Goal: Task Accomplishment & Management: Manage account settings

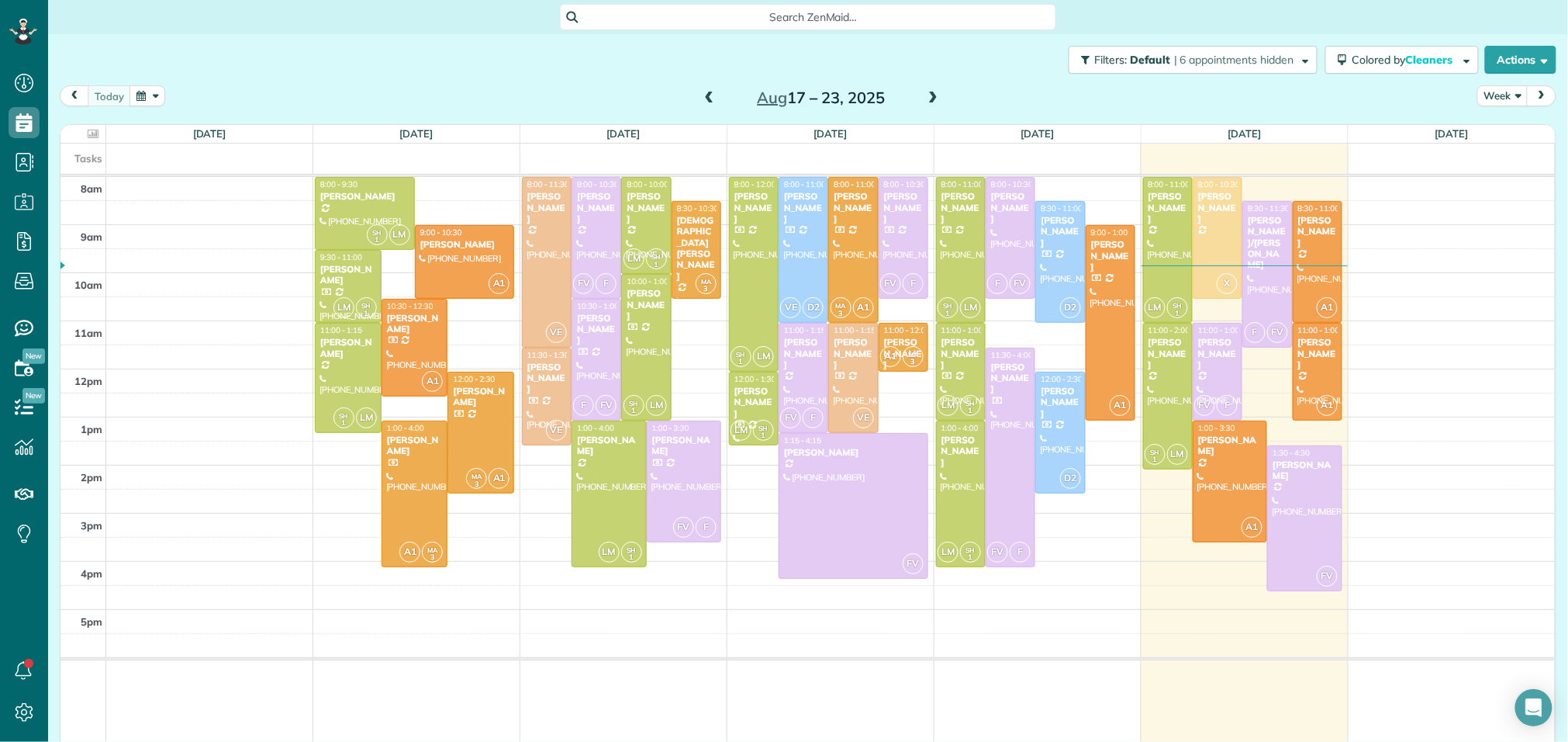
click at [928, 91] on span at bounding box center [933, 98] width 17 height 14
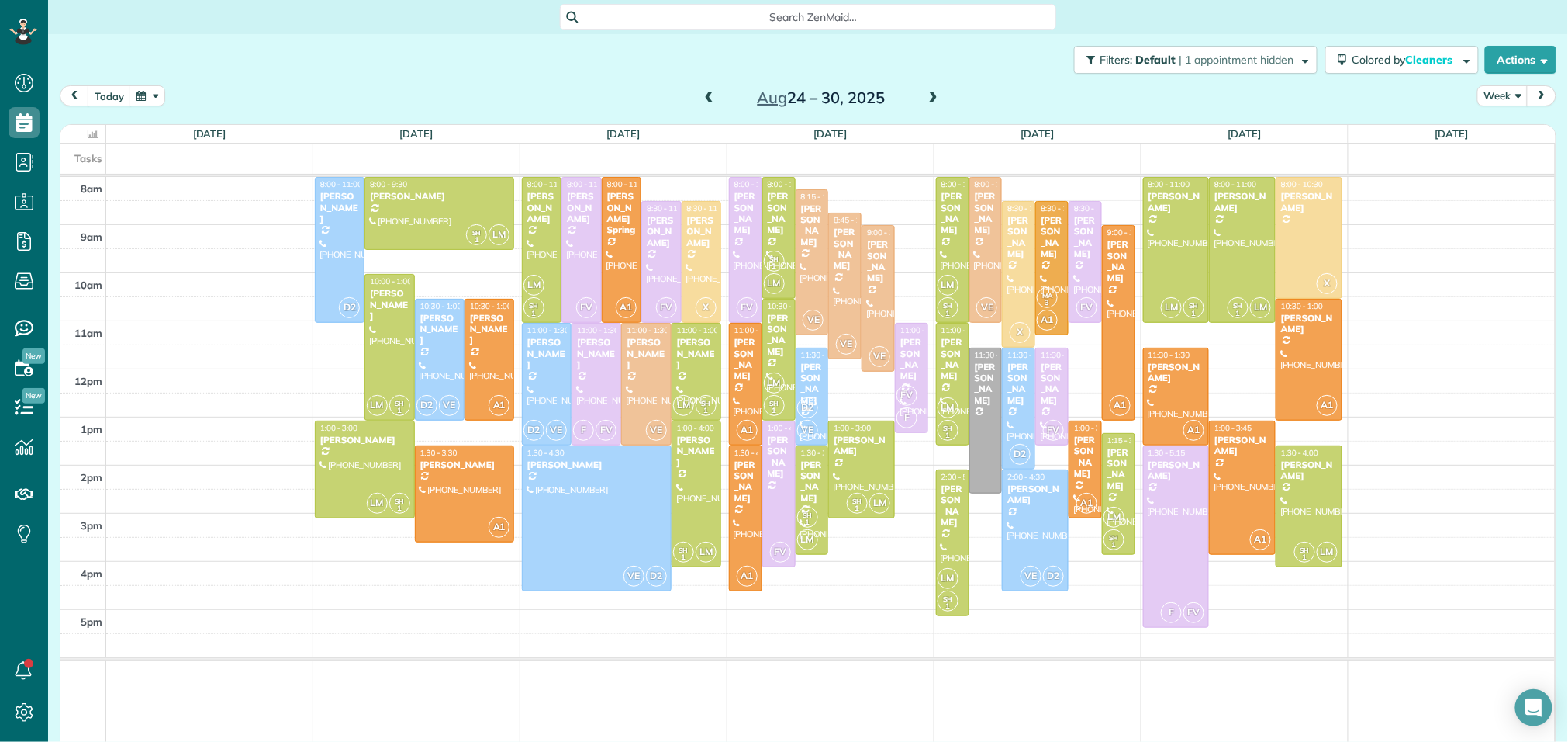
click at [702, 93] on span at bounding box center [710, 98] width 17 height 14
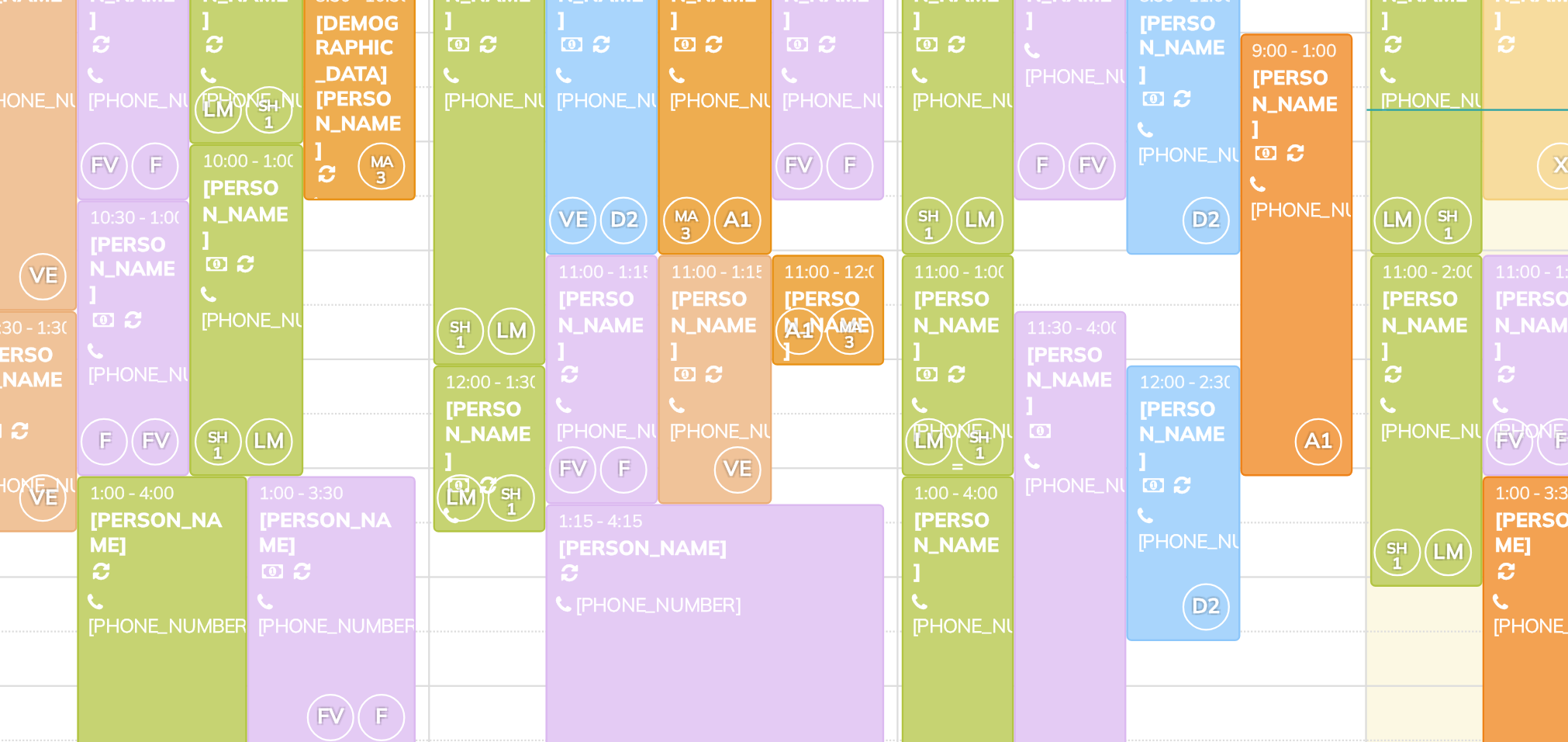
click at [969, 354] on div "[PERSON_NAME]" at bounding box center [961, 353] width 40 height 34
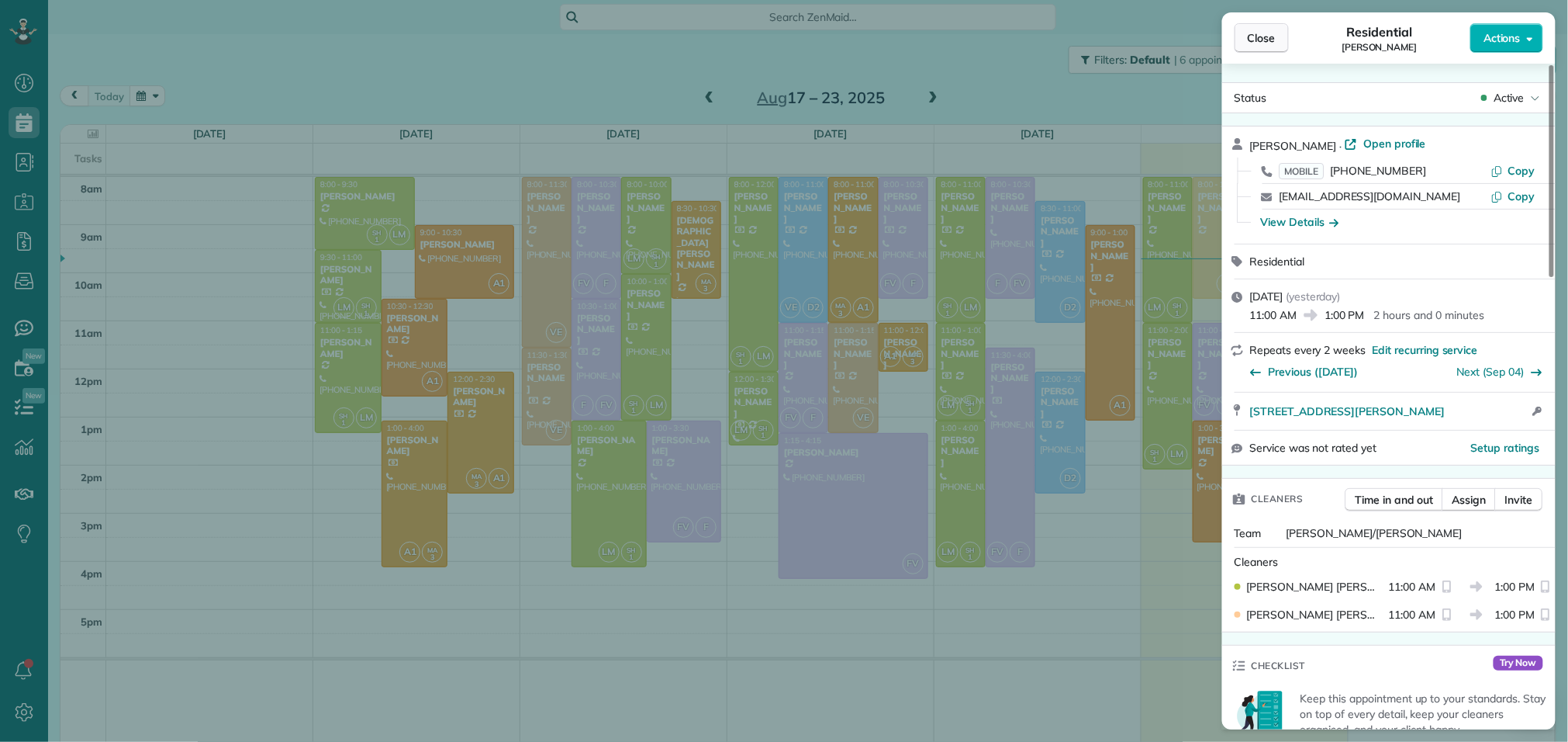
click at [1262, 40] on span "Close" at bounding box center [1262, 38] width 28 height 15
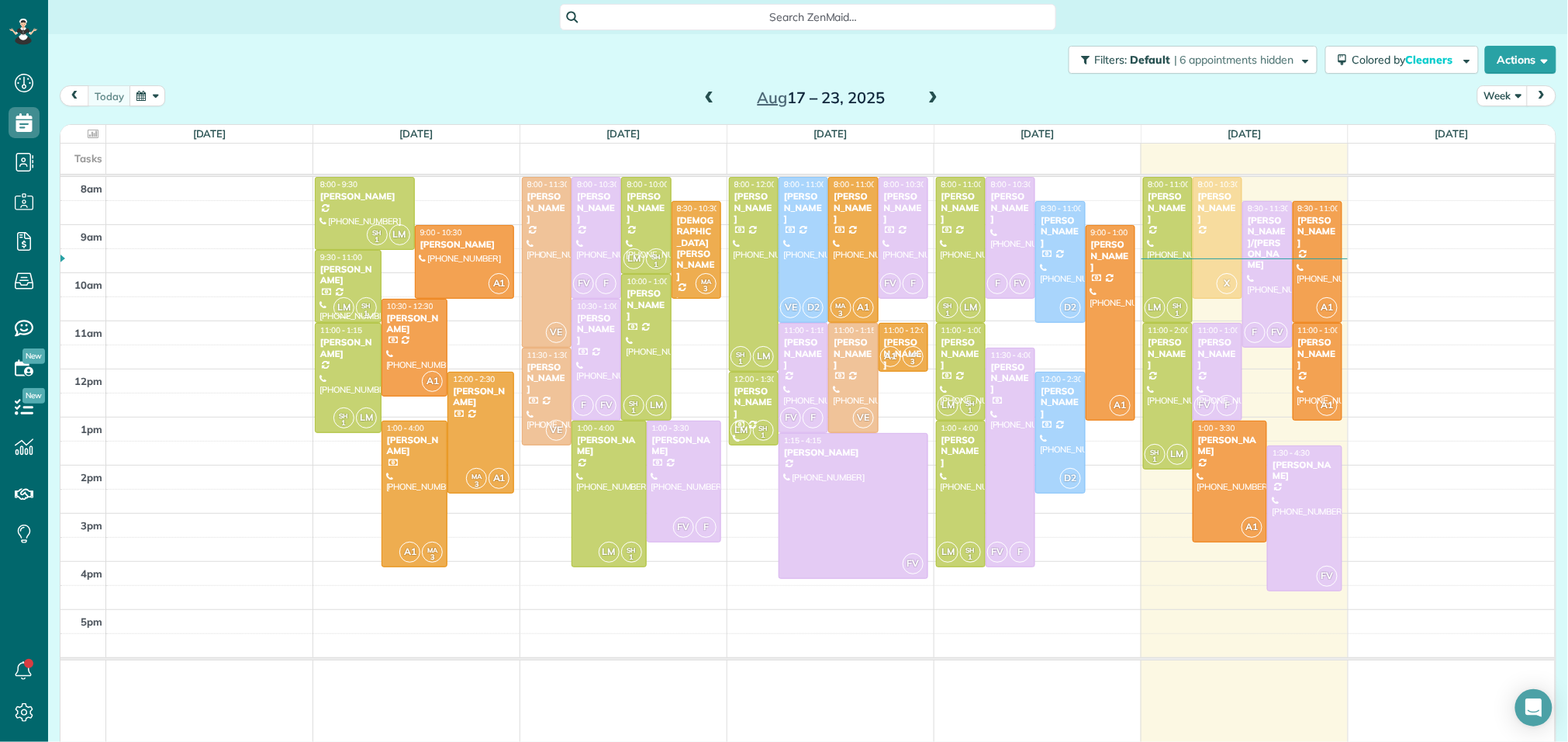
click at [932, 101] on span at bounding box center [933, 98] width 17 height 14
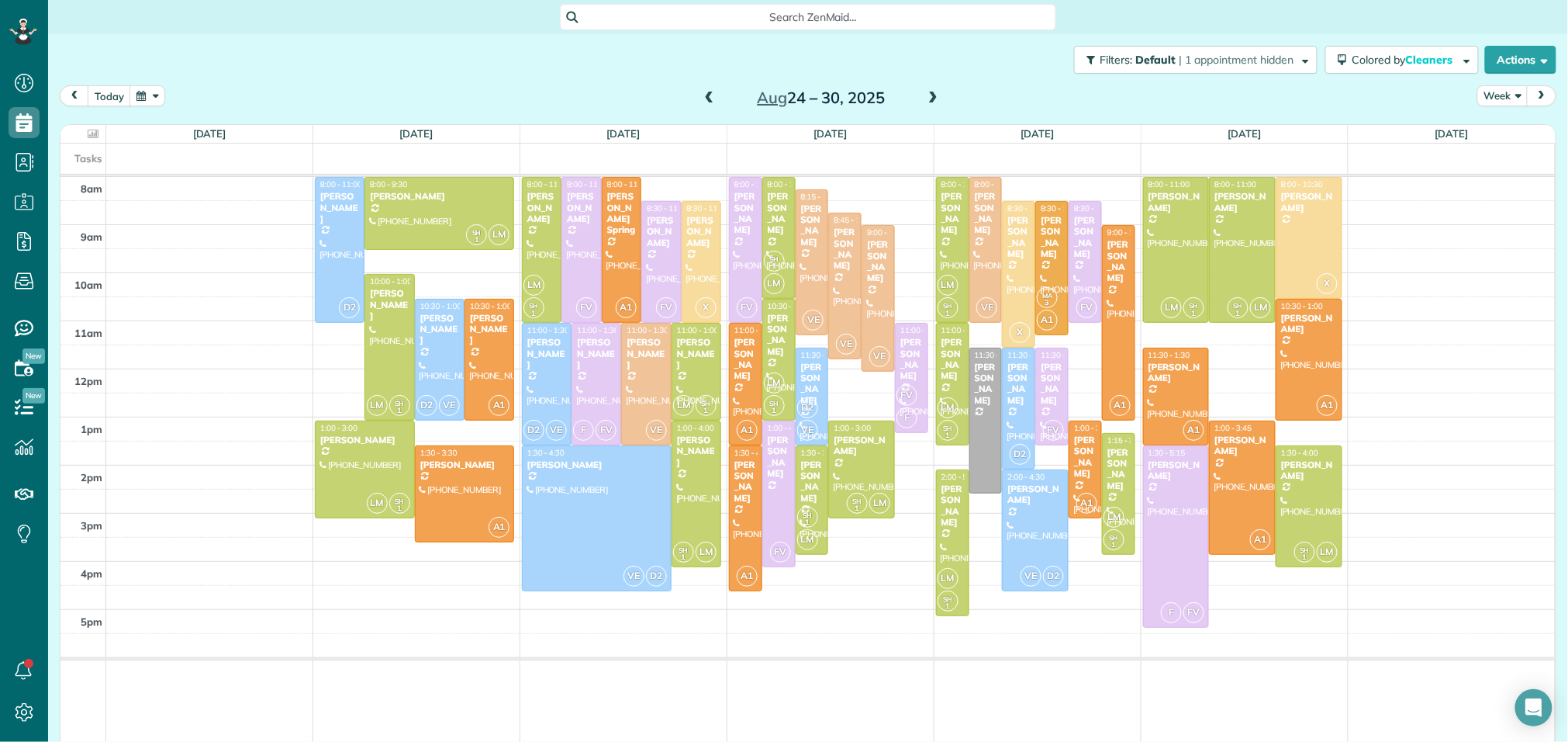
click at [929, 99] on span at bounding box center [933, 98] width 17 height 14
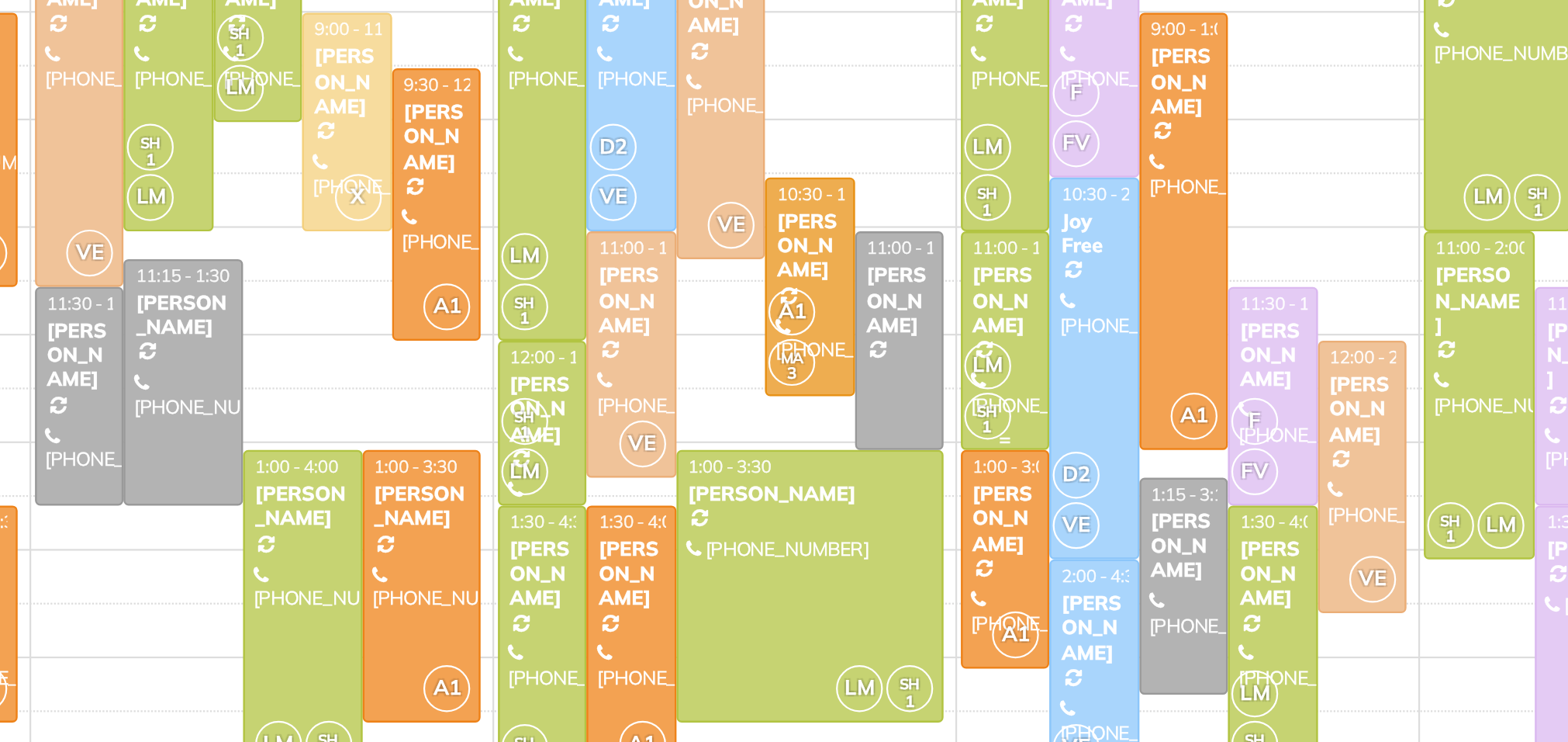
click at [947, 352] on div "[PERSON_NAME]" at bounding box center [956, 353] width 30 height 34
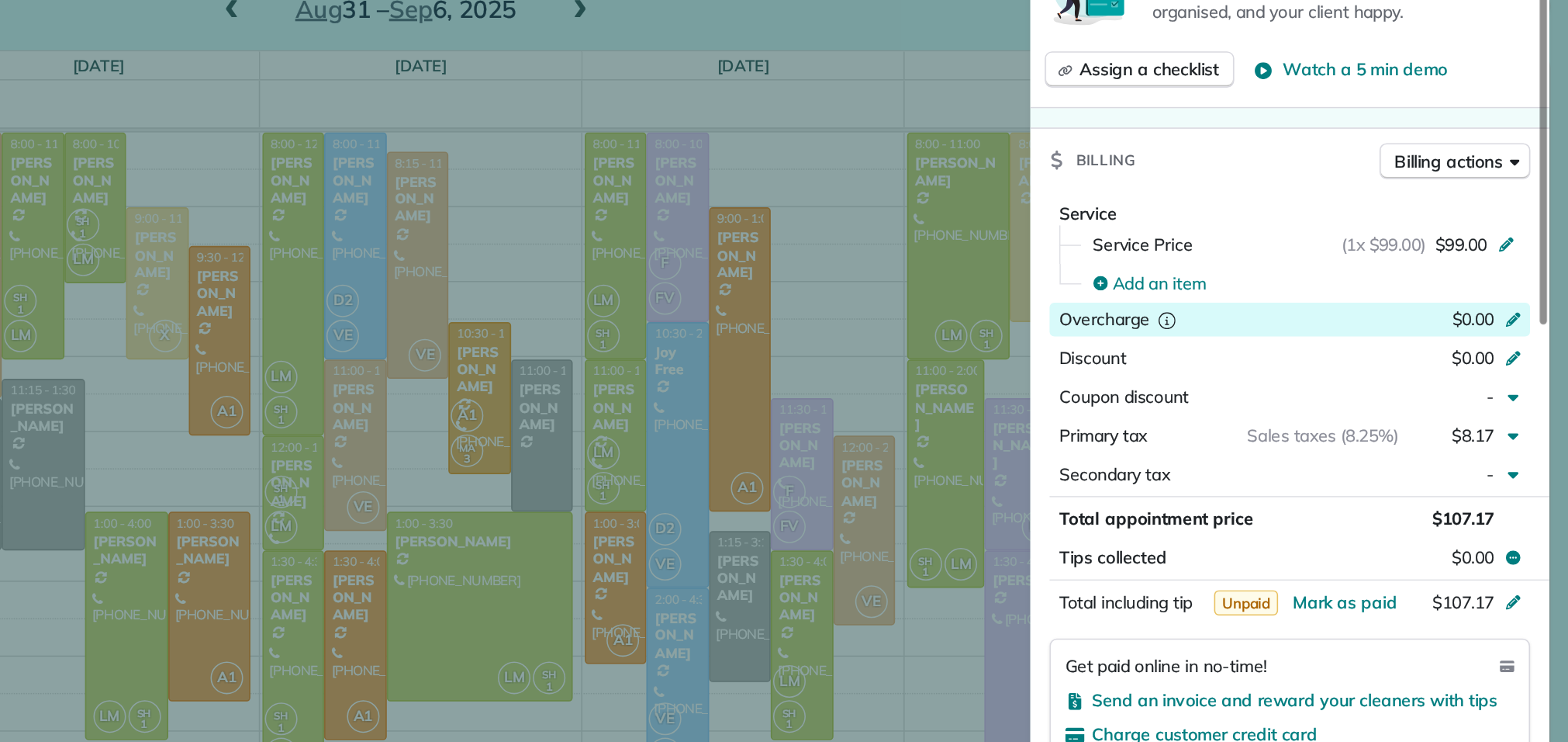
scroll to position [750, 0]
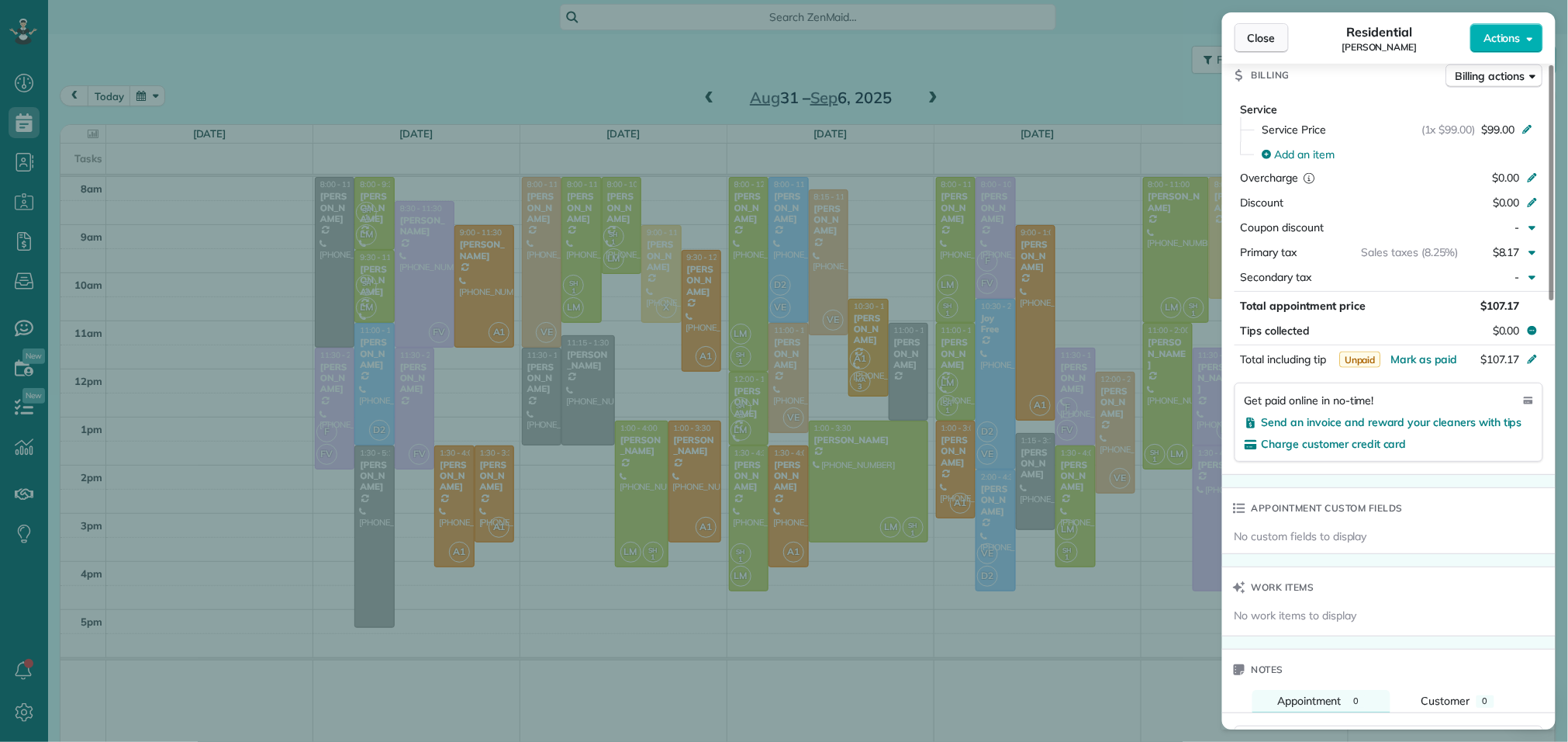
click at [1279, 40] on button "Close" at bounding box center [1262, 38] width 55 height 29
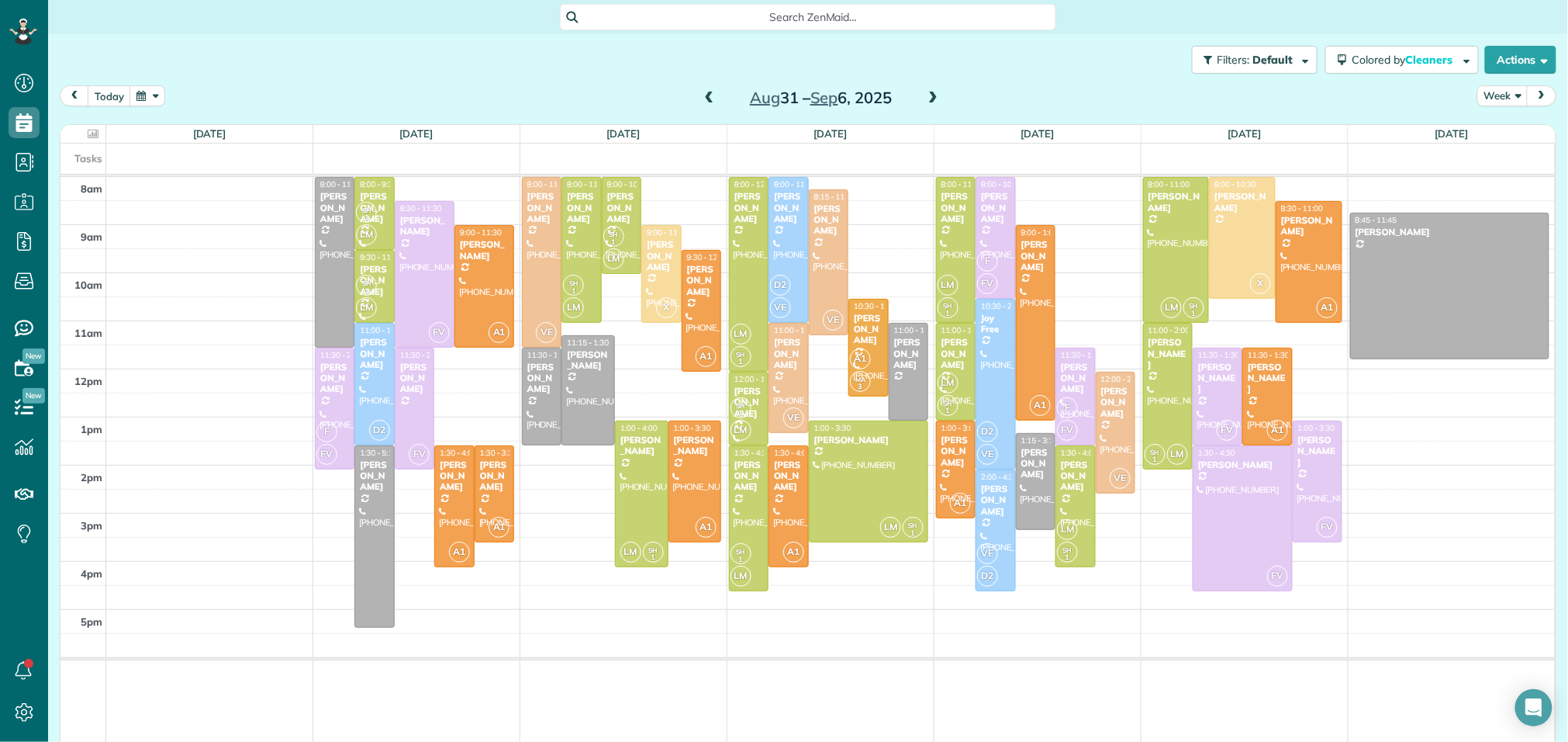
click at [925, 94] on span at bounding box center [933, 98] width 17 height 14
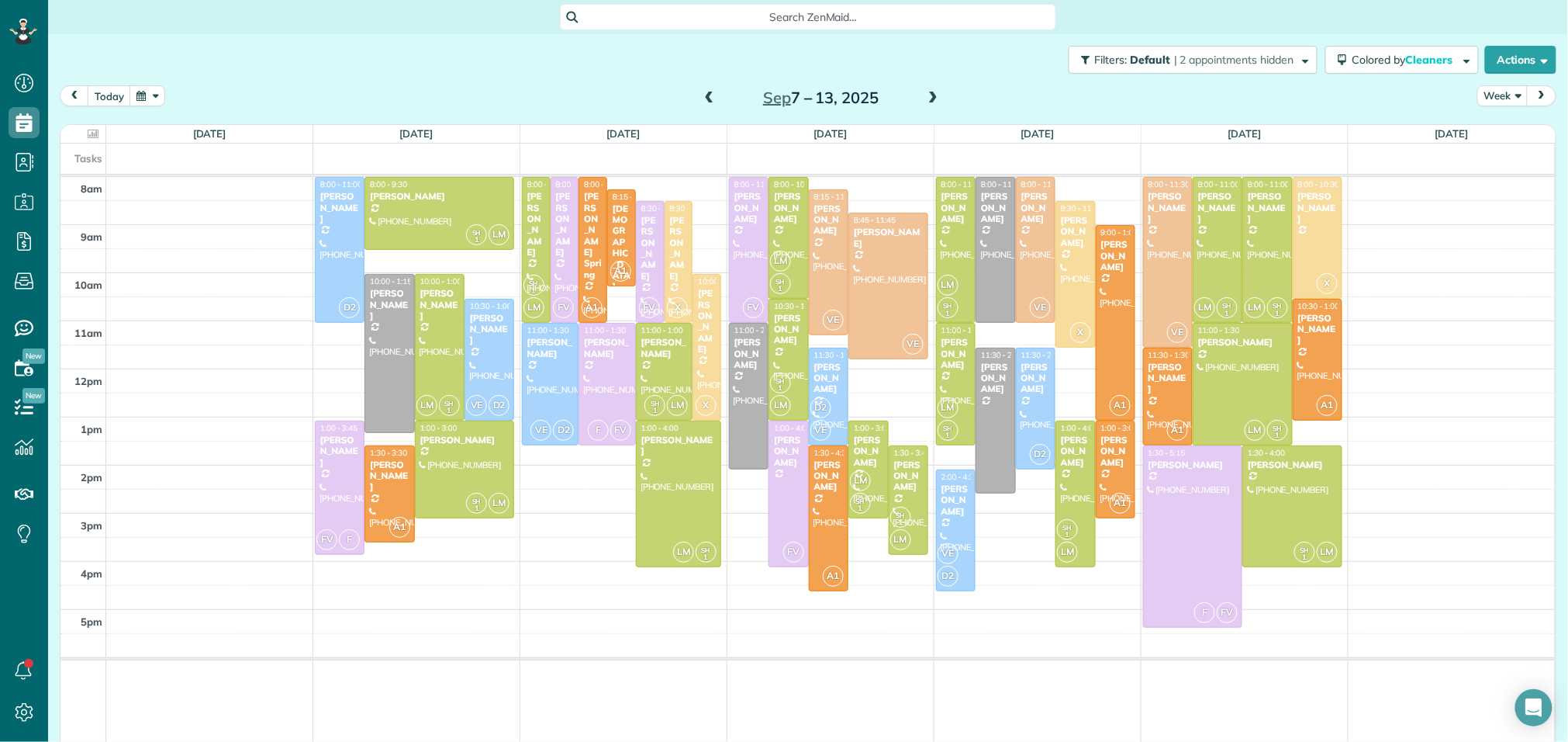
click at [925, 94] on span at bounding box center [933, 98] width 17 height 14
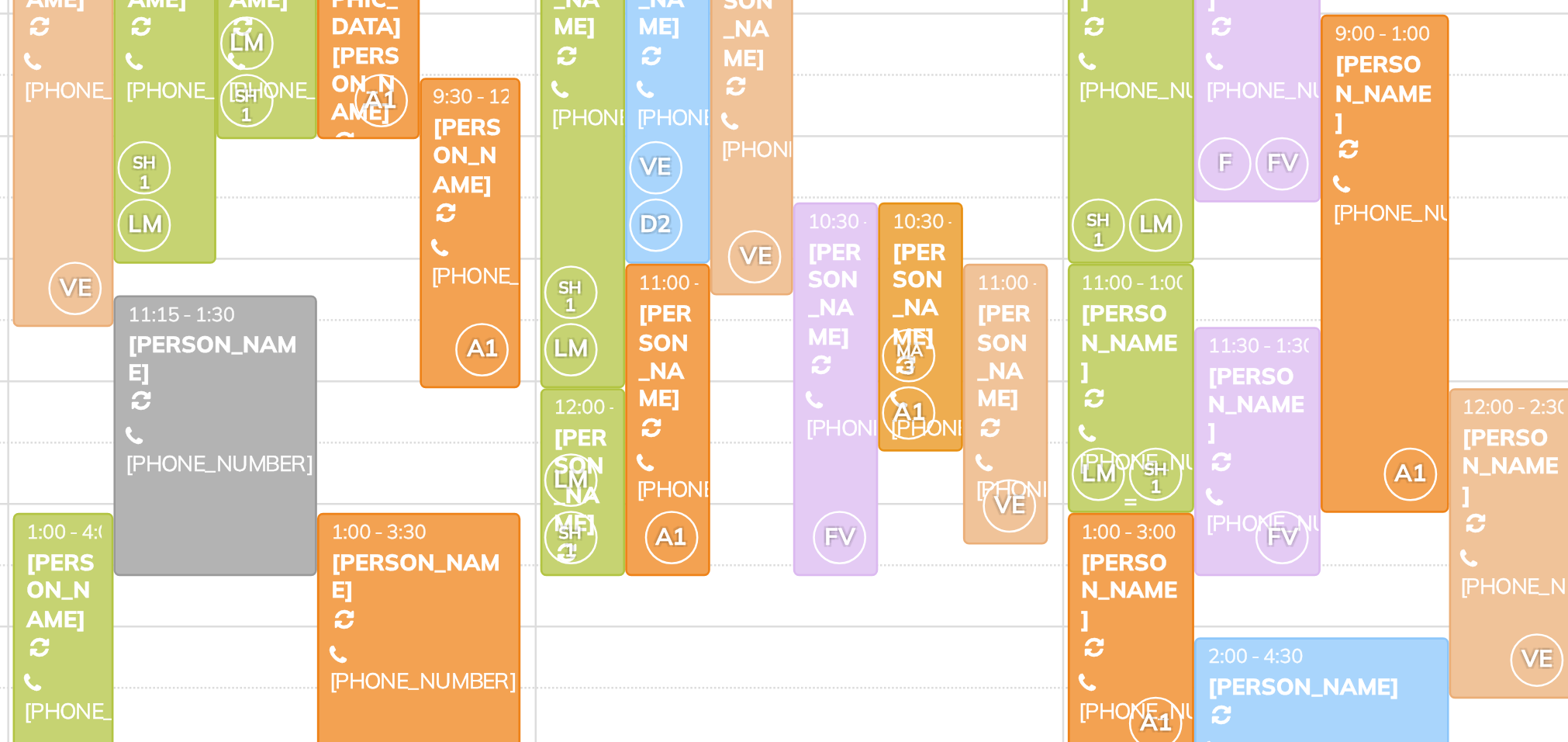
click at [951, 361] on div "[PERSON_NAME]" at bounding box center [961, 353] width 40 height 34
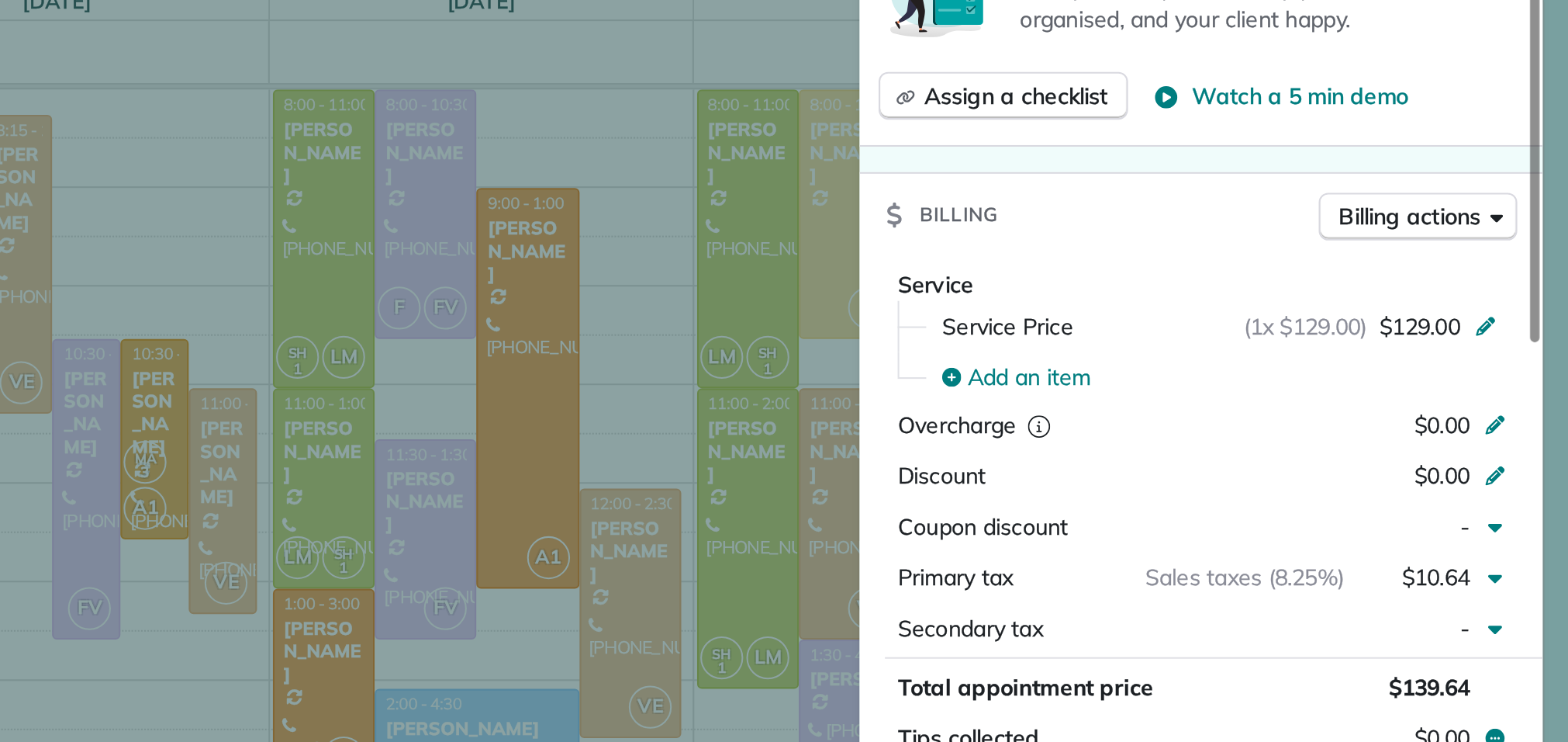
scroll to position [745, 0]
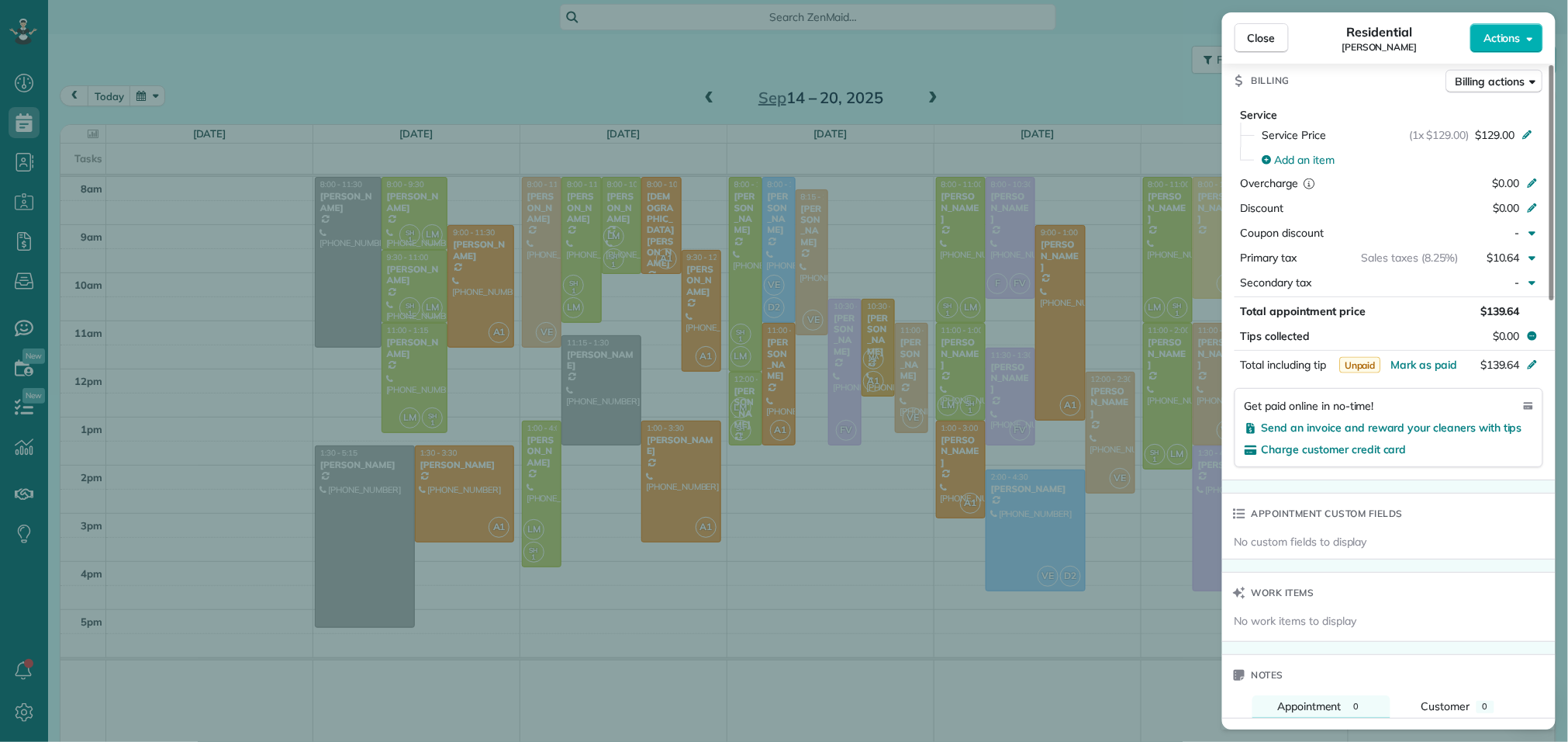
click at [1337, 365] on div "Total including tip" at bounding box center [1308, 366] width 134 height 18
click at [919, 363] on div "Close Residential Shawn Gidley Actions Status Active Shawn Gidley · Open profil…" at bounding box center [784, 371] width 1568 height 742
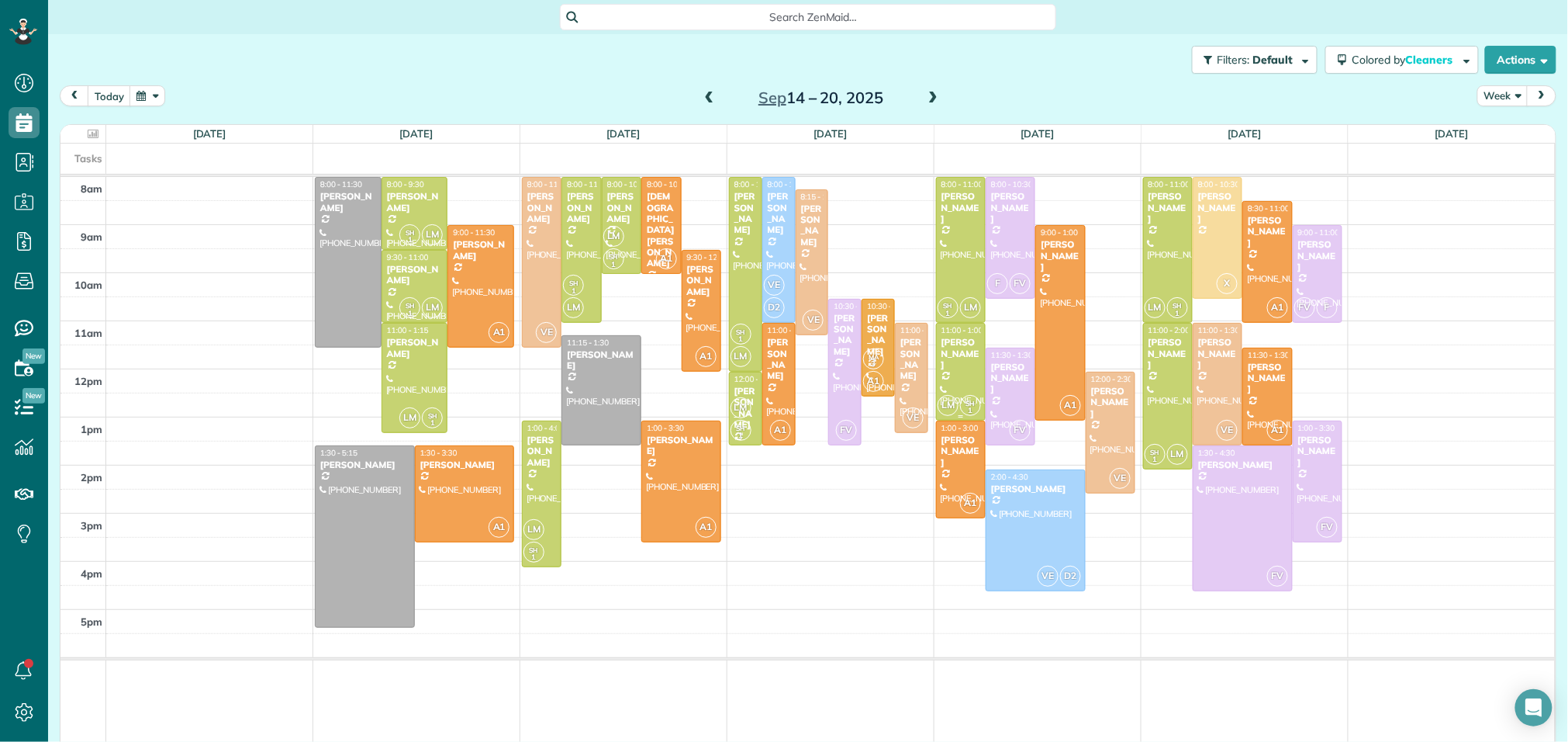
click at [953, 361] on div "[PERSON_NAME]" at bounding box center [961, 353] width 40 height 34
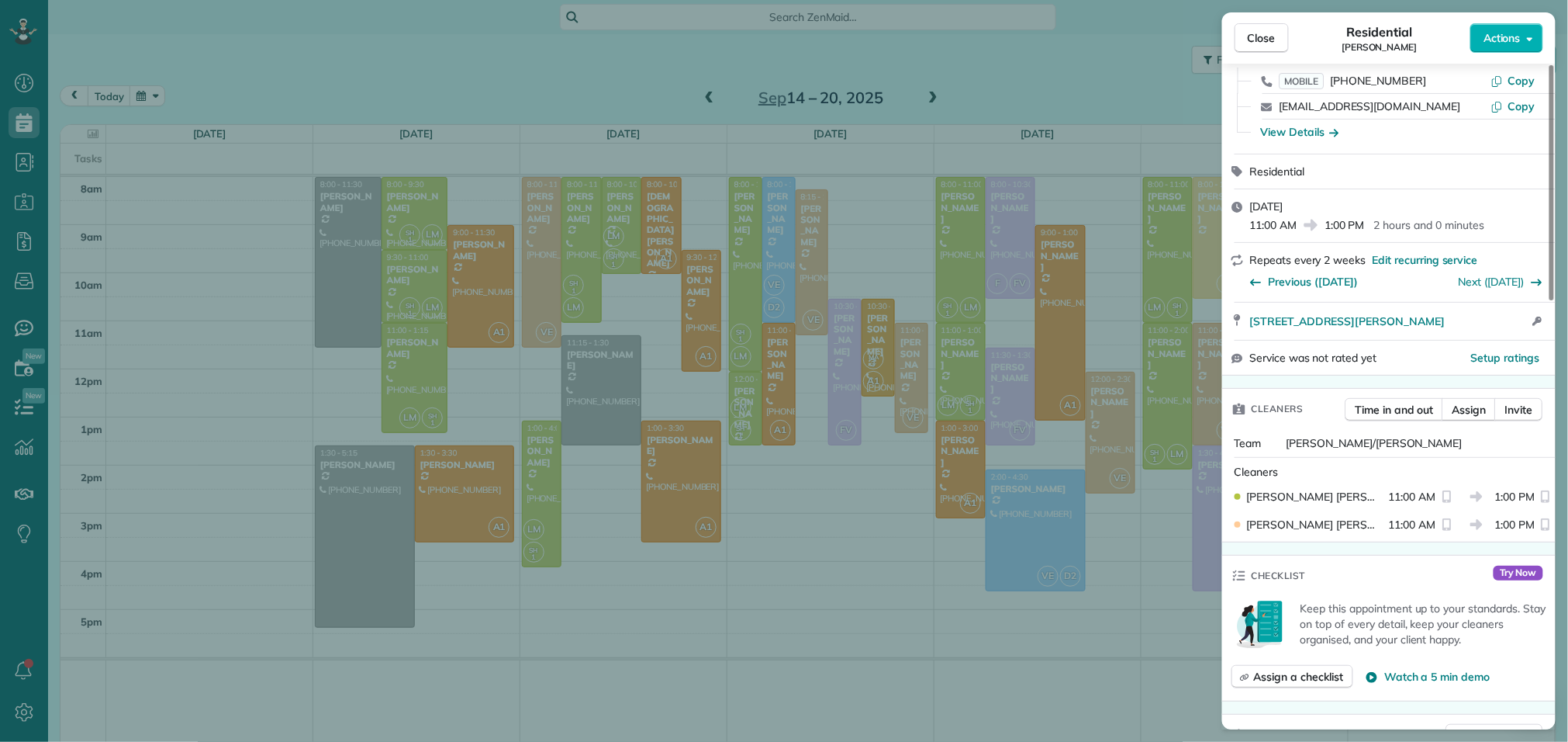
scroll to position [126, 0]
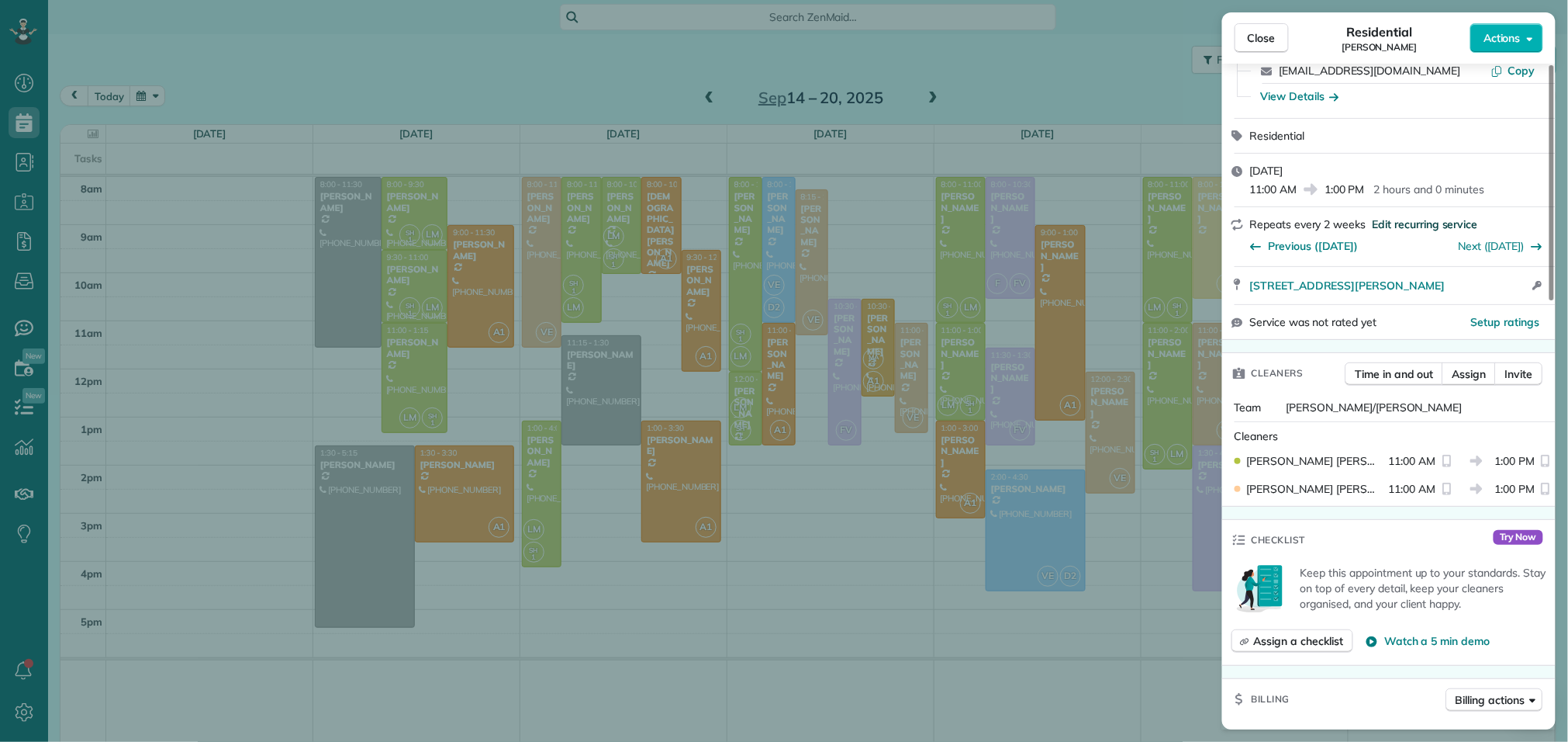
click at [1413, 224] on span "Edit recurring service" at bounding box center [1425, 224] width 106 height 15
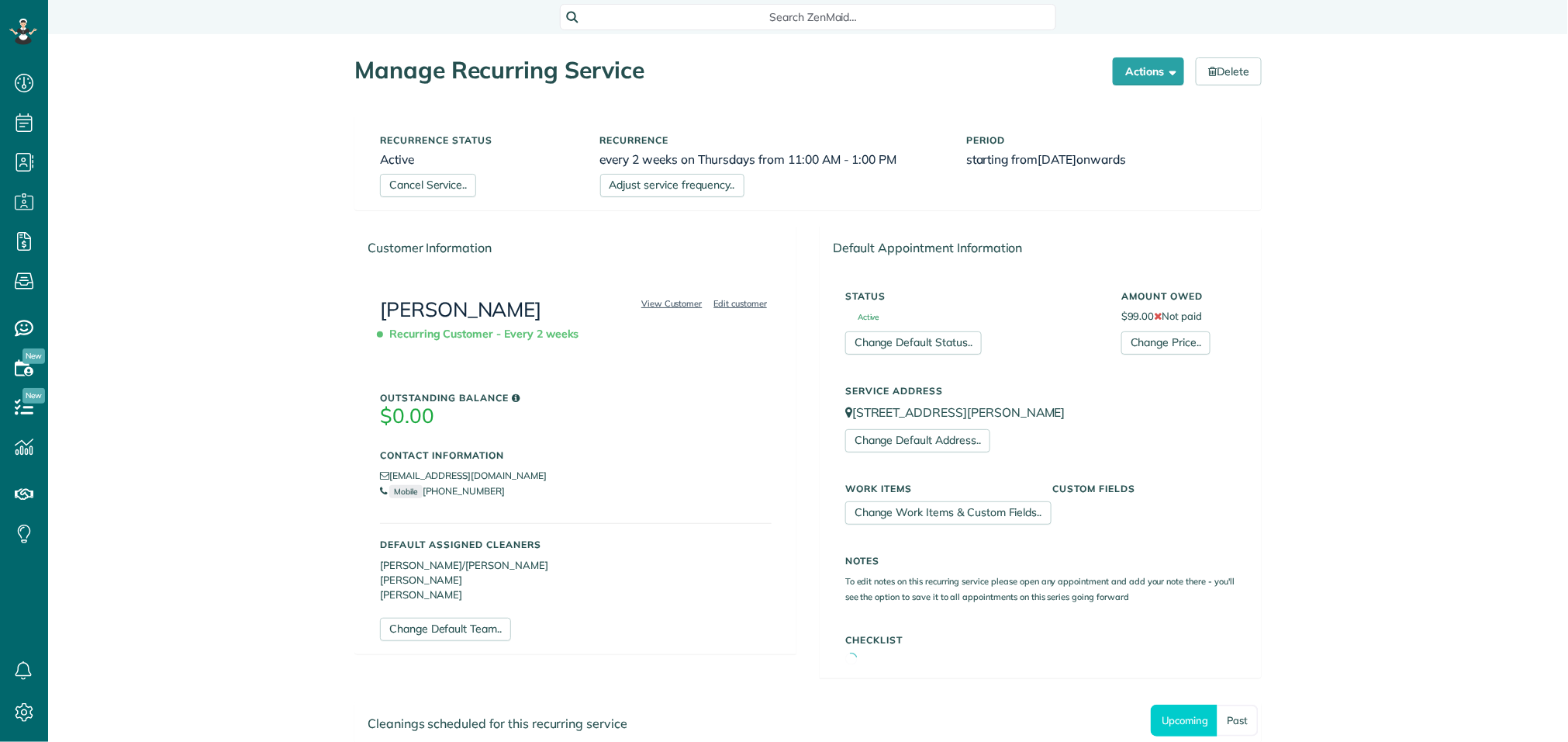
scroll to position [6, 6]
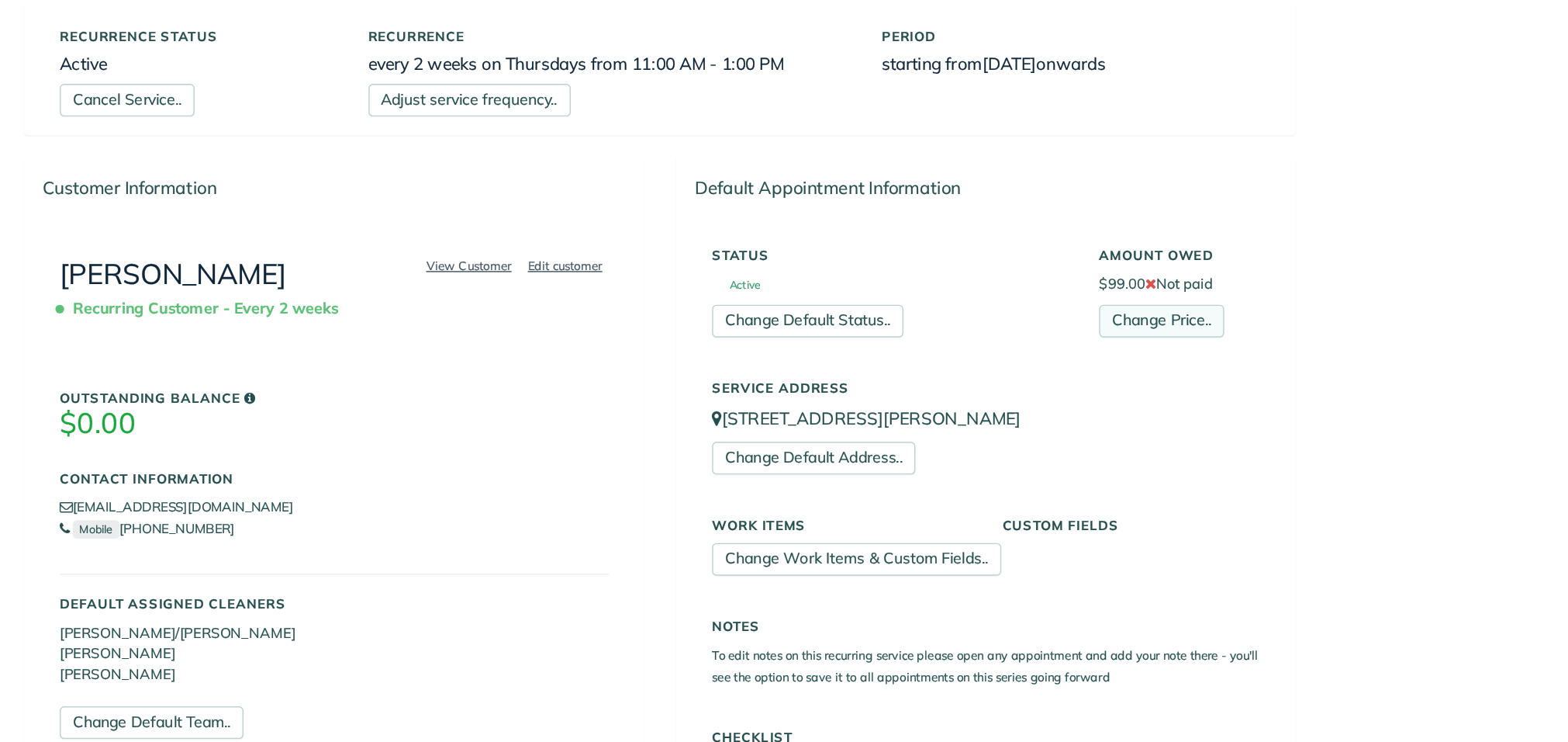
click at [1186, 349] on link "Change Price.." at bounding box center [1166, 343] width 89 height 24
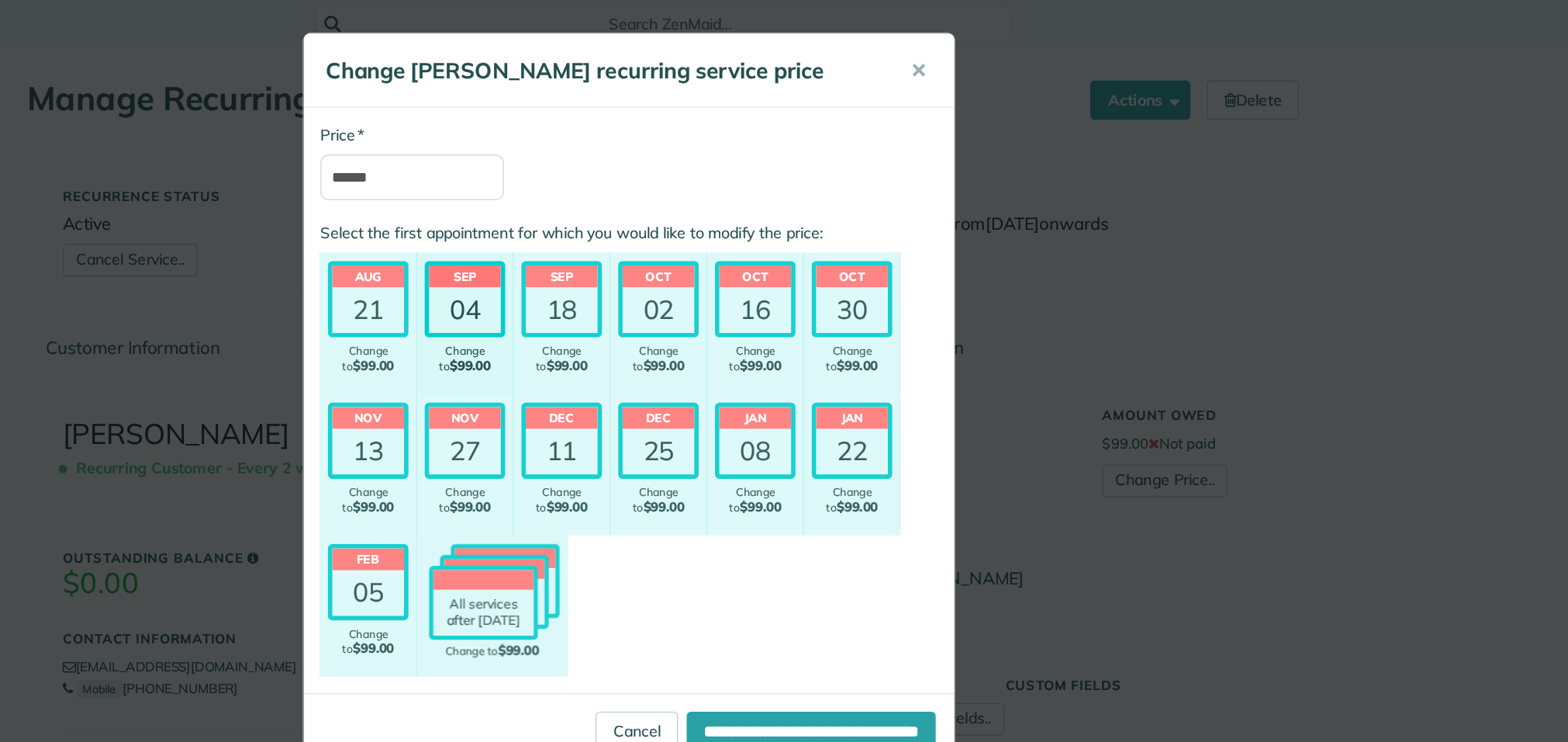
click at [659, 224] on div "04" at bounding box center [667, 221] width 51 height 33
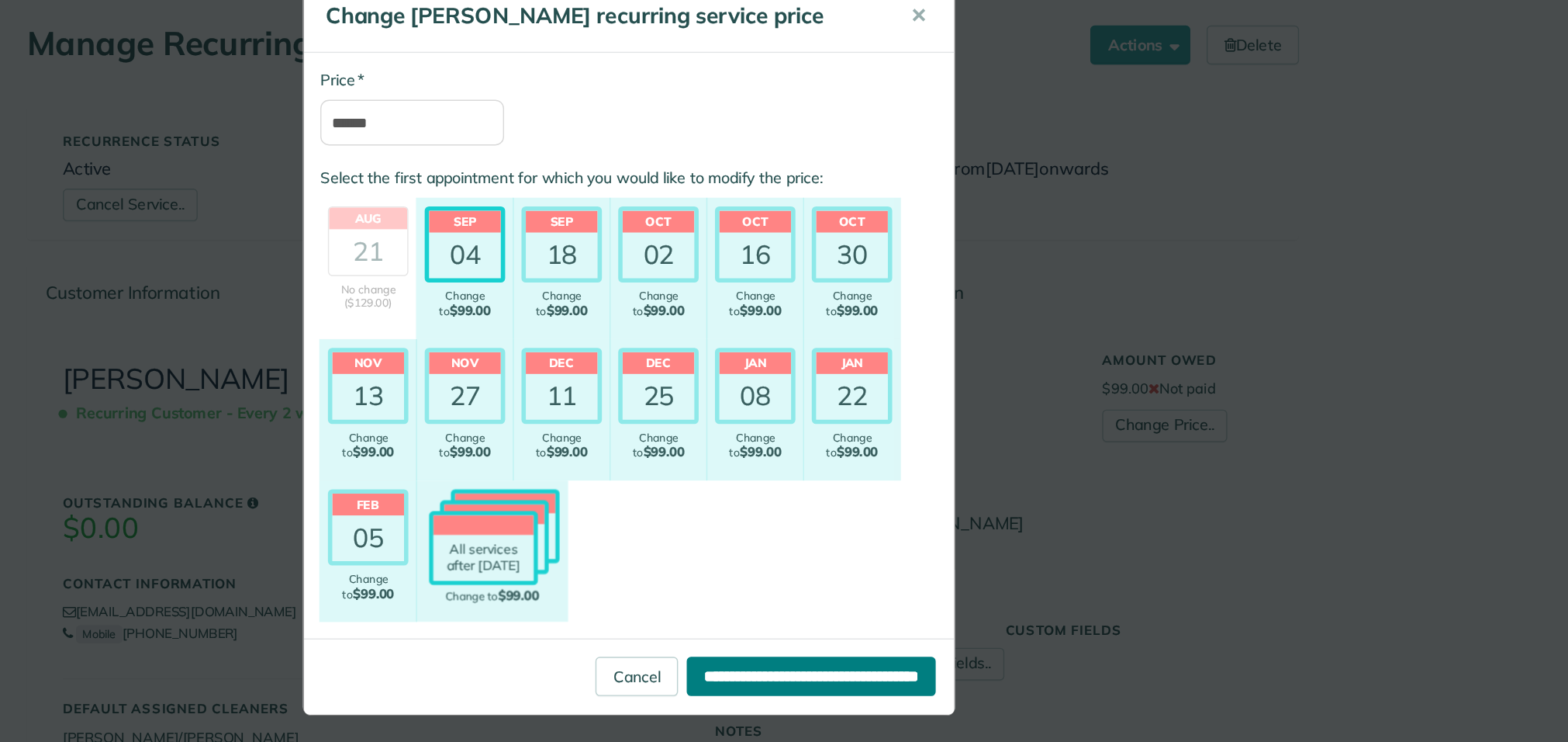
click at [920, 516] on input "**********" at bounding box center [914, 521] width 178 height 28
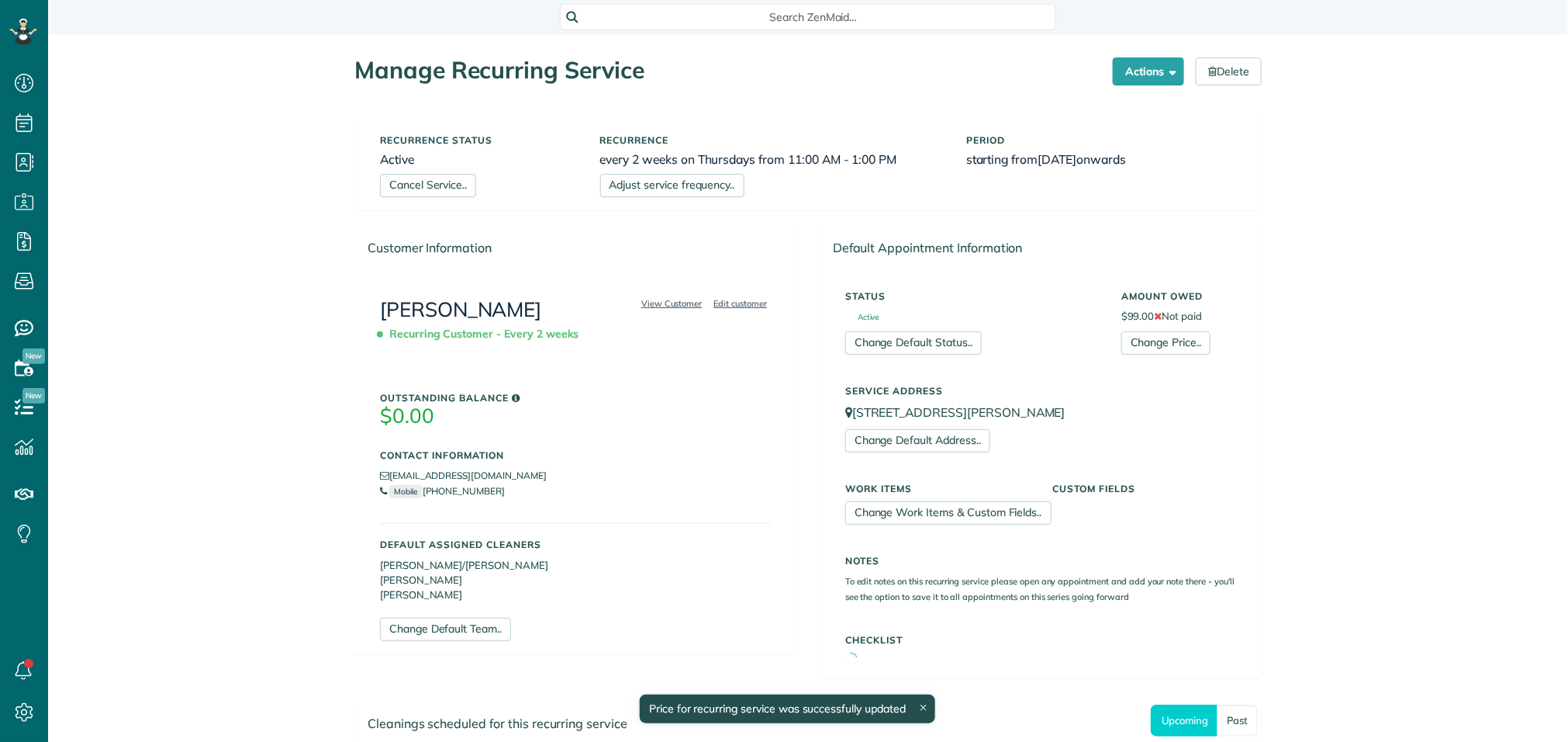
scroll to position [6, 6]
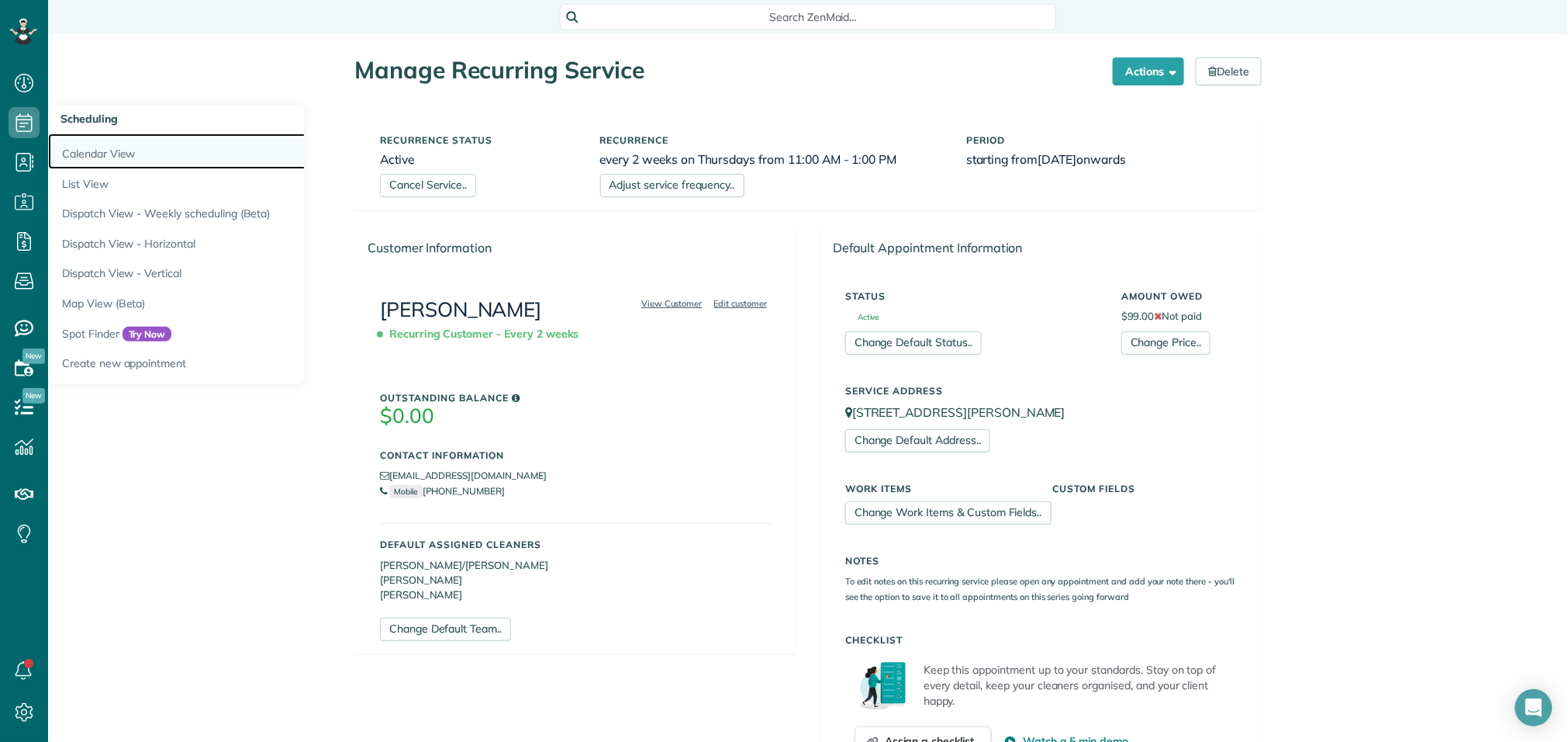
click at [98, 154] on link "Calendar View" at bounding box center [242, 151] width 388 height 36
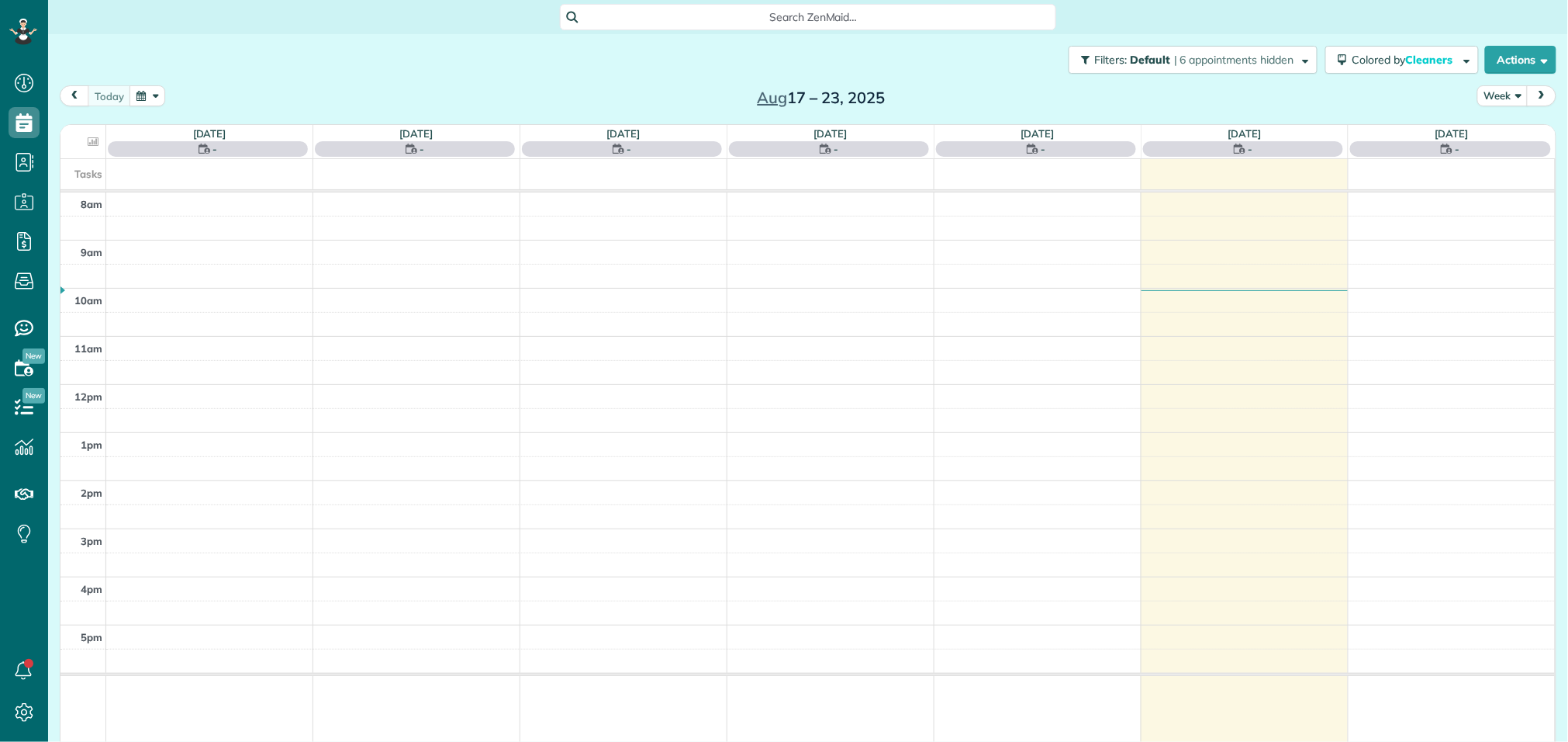
scroll to position [6, 6]
